Goal: Task Accomplishment & Management: Manage account settings

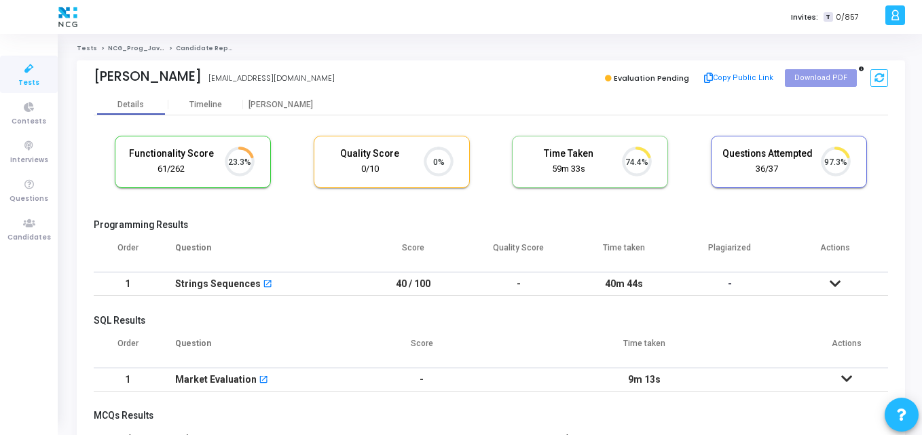
scroll to position [6, 6]
click at [29, 220] on icon at bounding box center [29, 223] width 29 height 17
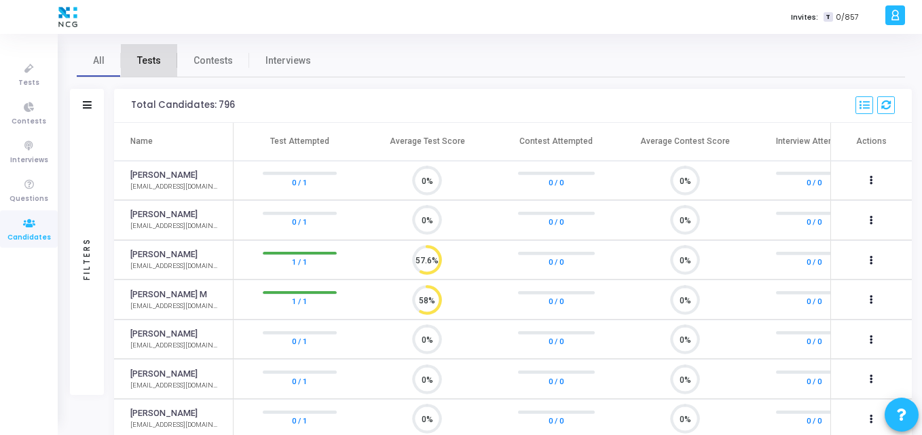
click at [153, 64] on span "Tests" at bounding box center [149, 61] width 24 height 14
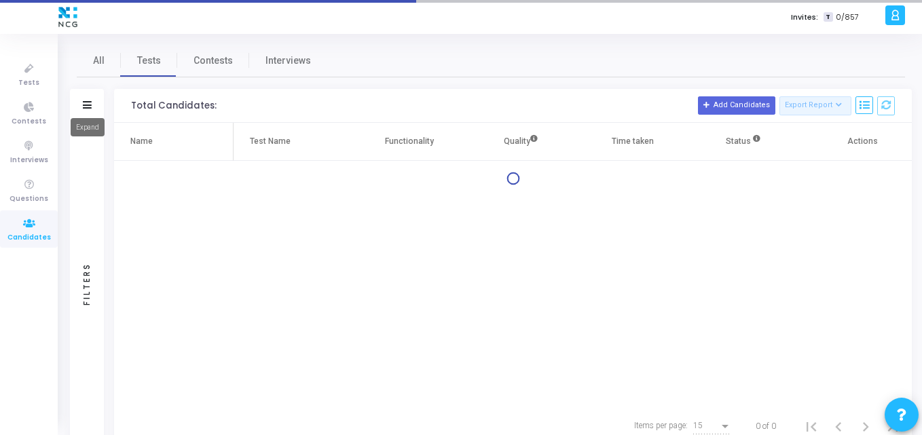
click at [86, 105] on icon at bounding box center [87, 104] width 9 height 7
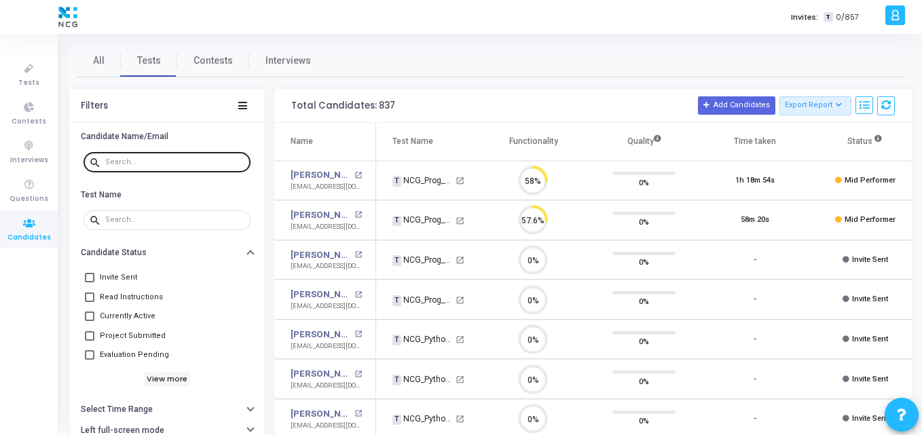
click at [151, 159] on div at bounding box center [175, 162] width 140 height 22
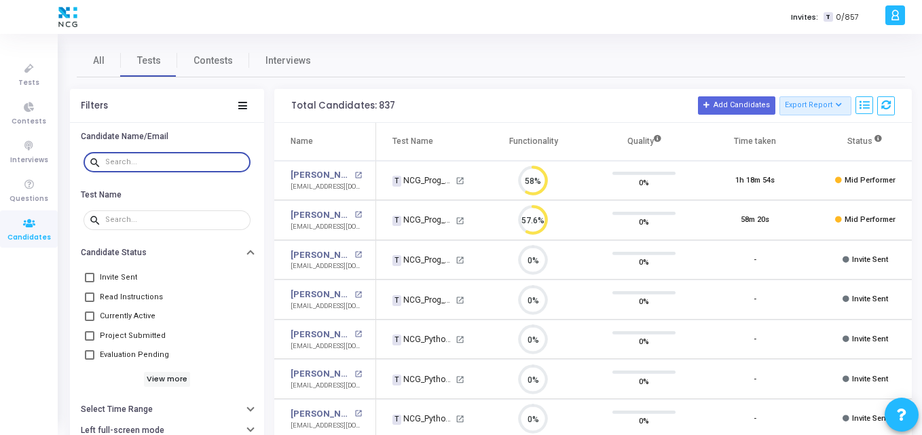
click at [151, 159] on input "text" at bounding box center [175, 162] width 140 height 8
paste input "[EMAIL_ADDRESS][DOMAIN_NAME]"
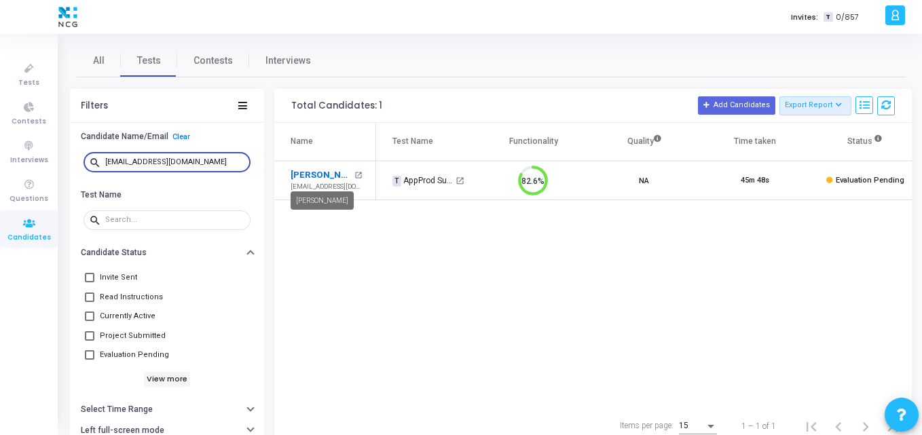
type input "[EMAIL_ADDRESS][DOMAIN_NAME]"
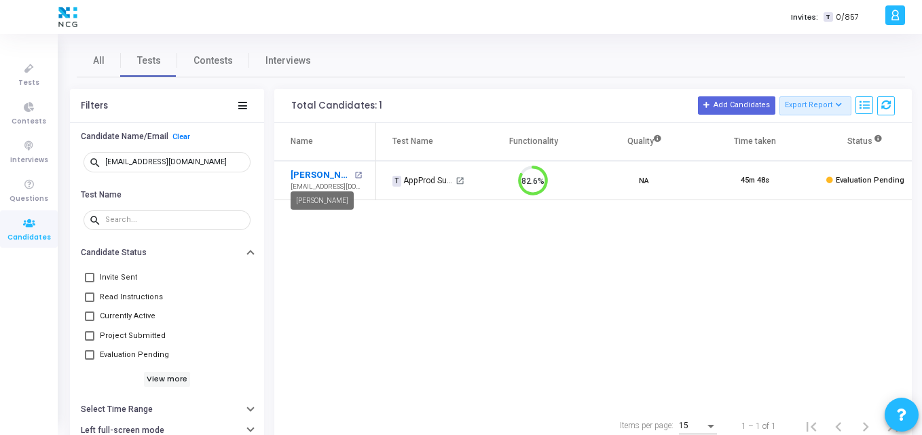
click at [311, 176] on link "[PERSON_NAME]" at bounding box center [321, 175] width 60 height 14
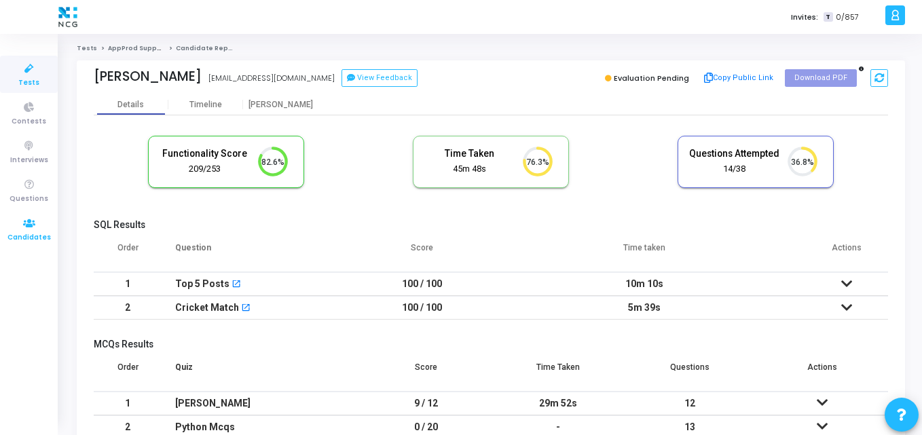
click at [33, 225] on icon at bounding box center [29, 223] width 29 height 17
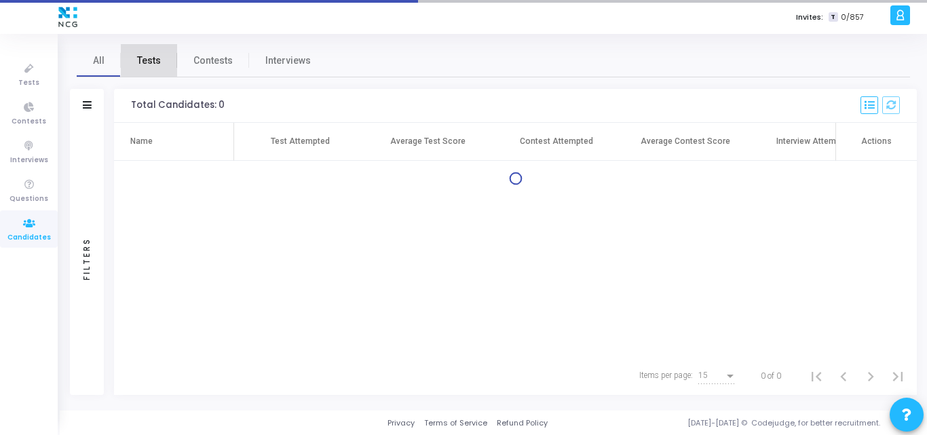
click at [158, 54] on span "Tests" at bounding box center [149, 61] width 24 height 14
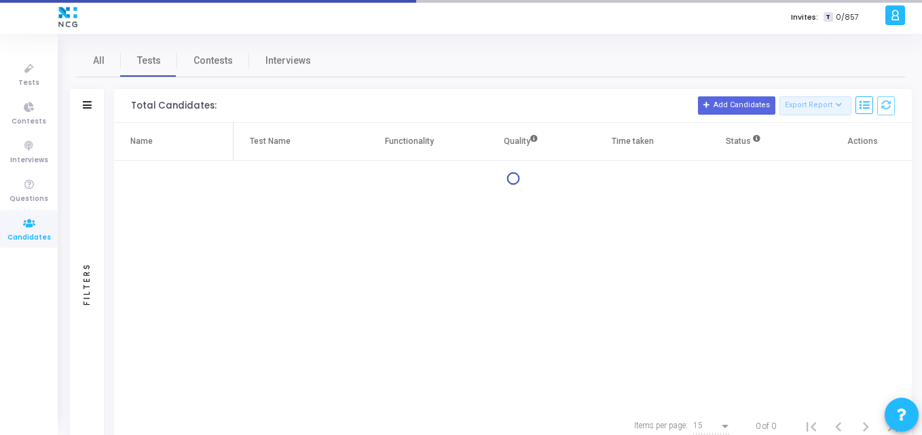
click at [96, 109] on div "Filters" at bounding box center [87, 106] width 34 height 34
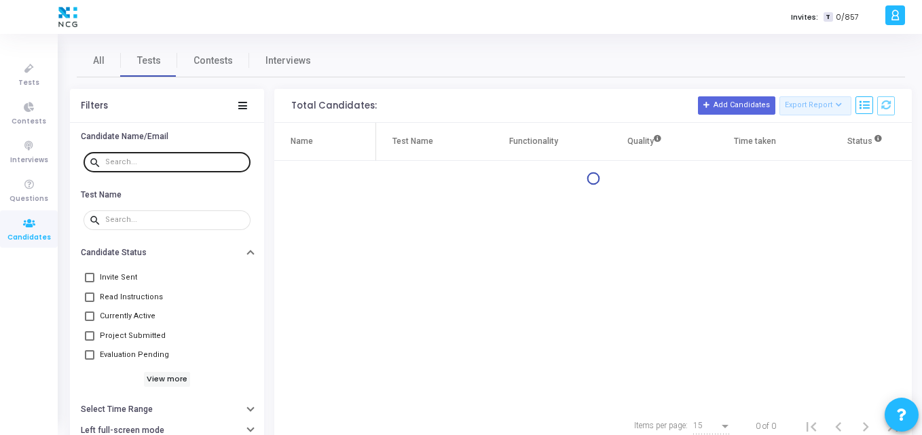
click at [154, 162] on input "text" at bounding box center [175, 162] width 140 height 8
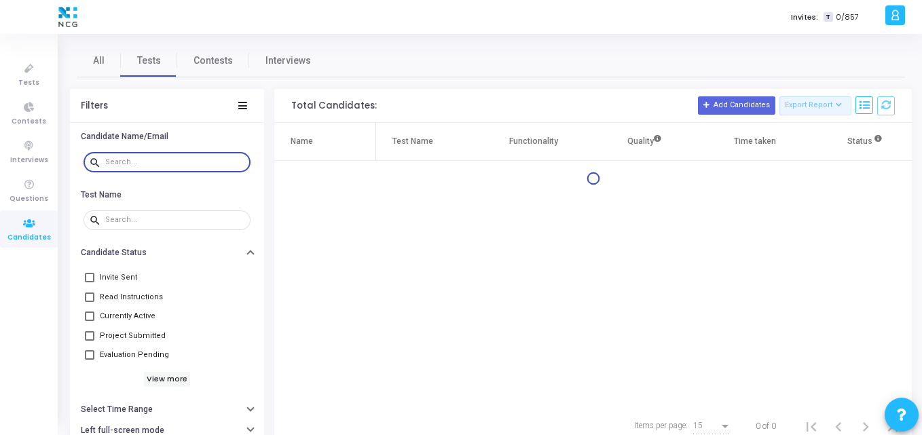
paste input "[EMAIL_ADDRESS][DOMAIN_NAME]"
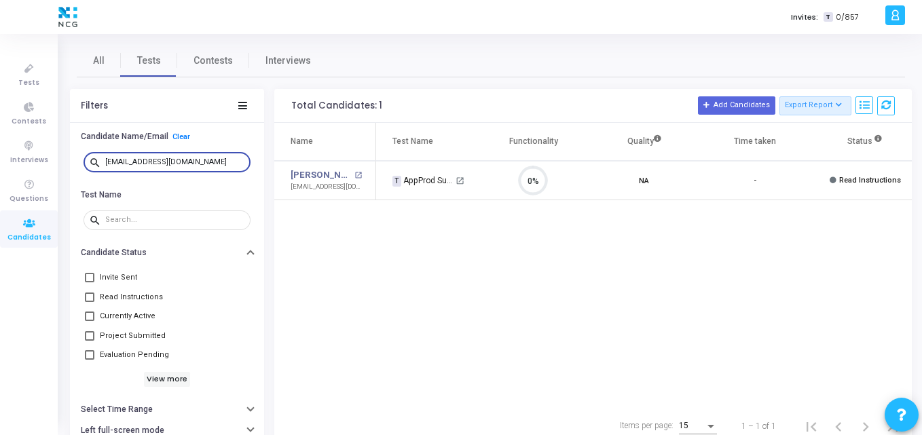
scroll to position [0, 119]
type input "[EMAIL_ADDRESS][DOMAIN_NAME]"
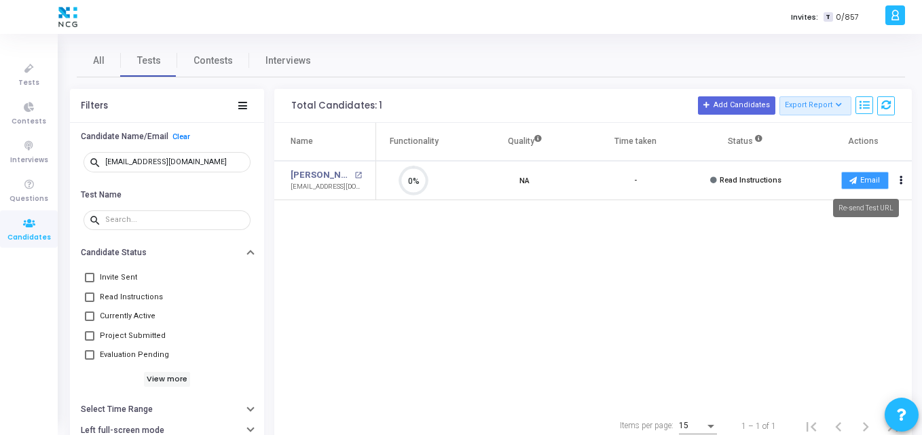
click at [853, 176] on icon at bounding box center [852, 179] width 7 height 7
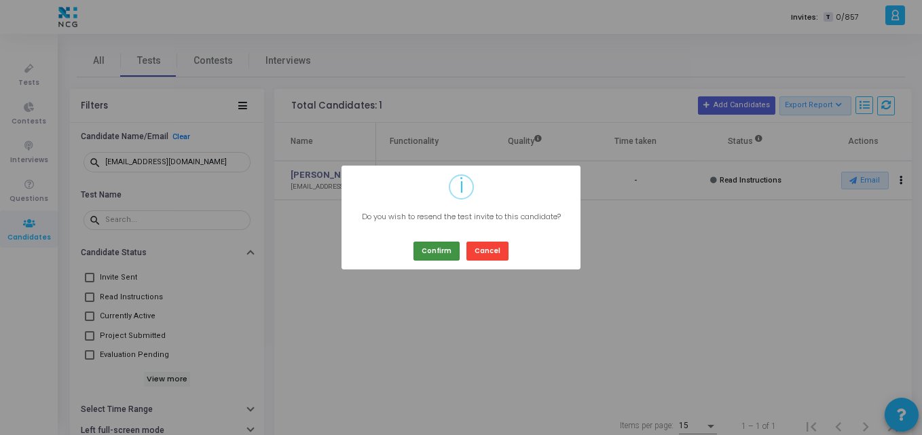
click at [425, 247] on button "Confirm" at bounding box center [436, 251] width 46 height 18
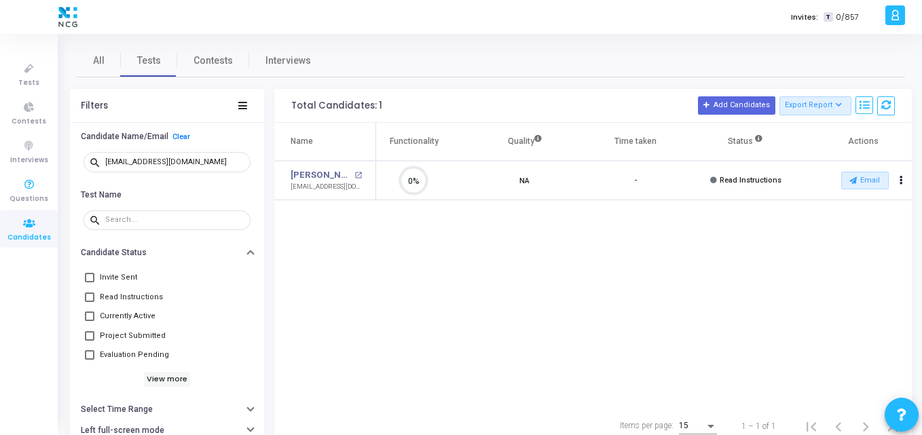
click at [25, 213] on link "Candidates" at bounding box center [29, 228] width 58 height 37
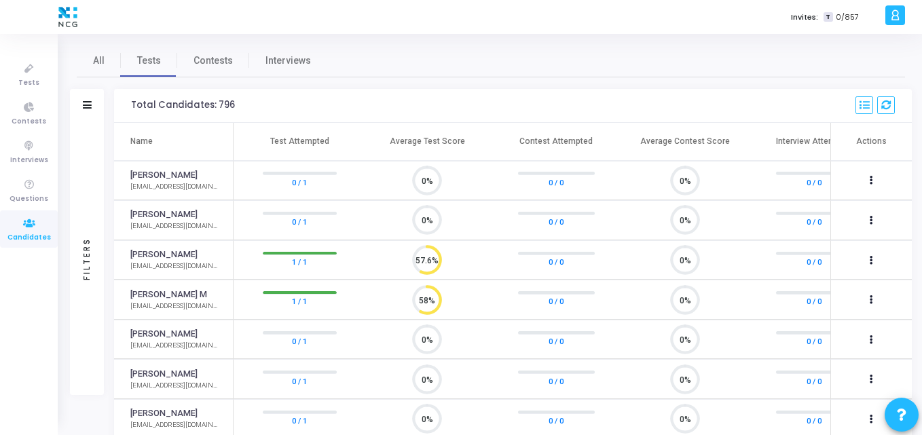
scroll to position [6, 6]
